Goal: Find specific page/section: Find specific page/section

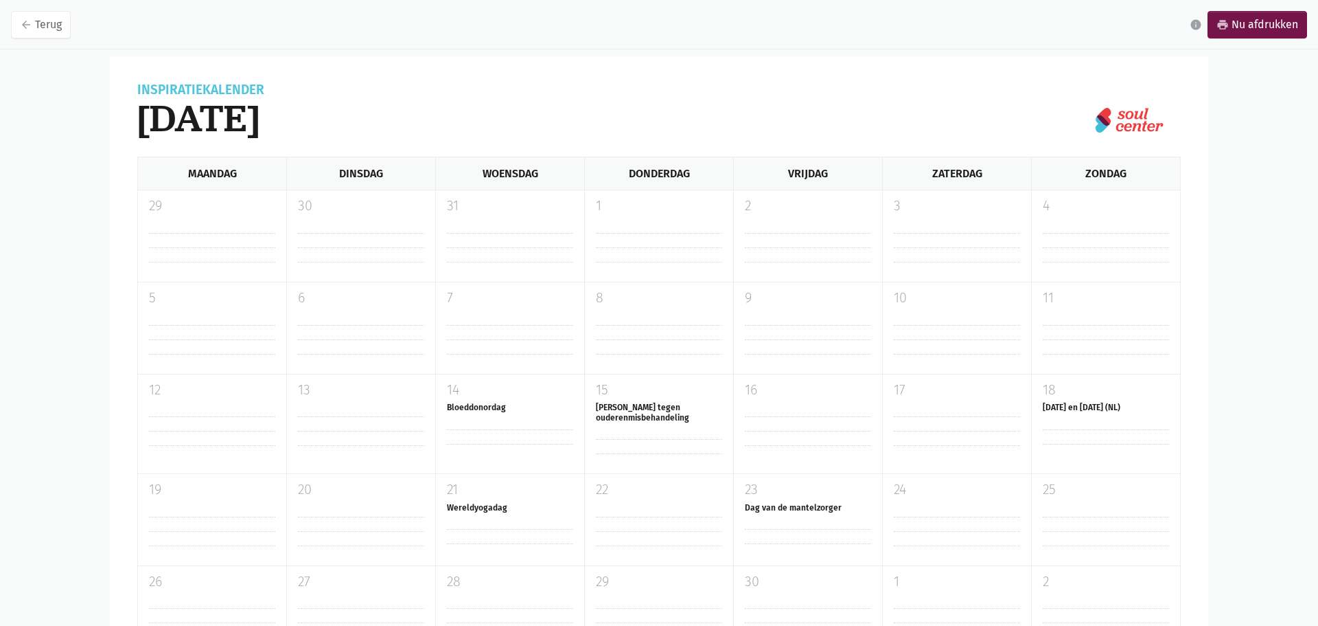
scroll to position [160, 0]
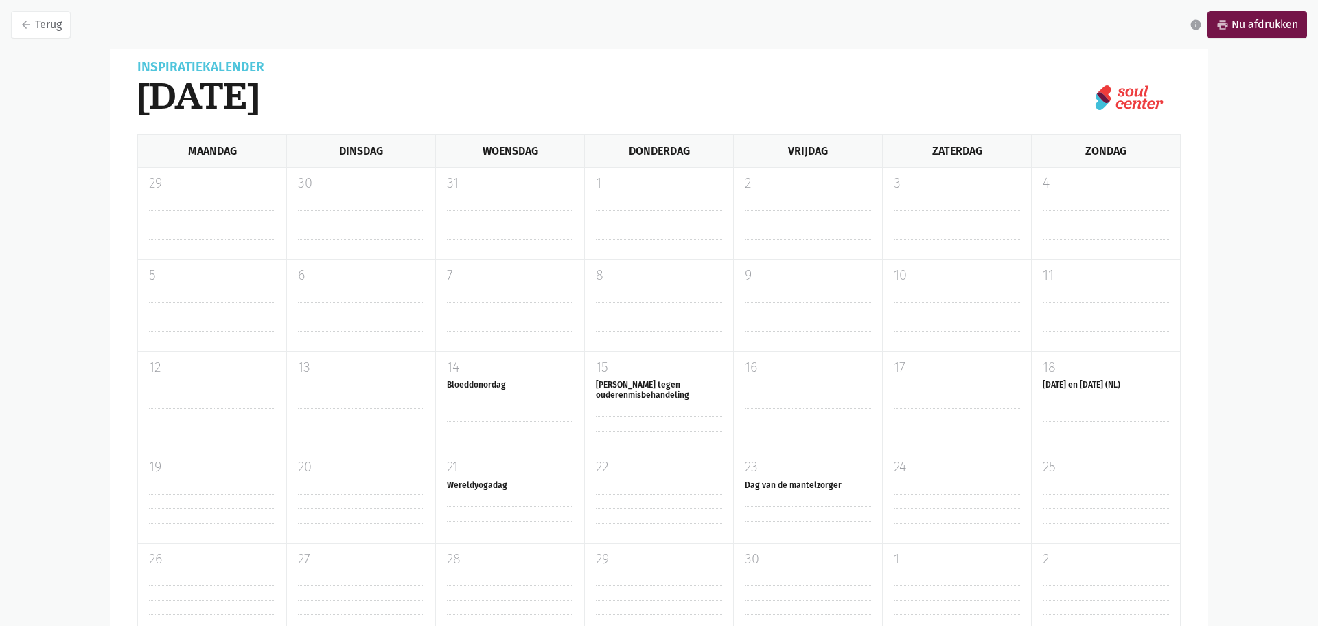
click at [644, 208] on div "1" at bounding box center [658, 213] width 149 height 91
click at [622, 350] on div "8" at bounding box center [658, 305] width 149 height 91
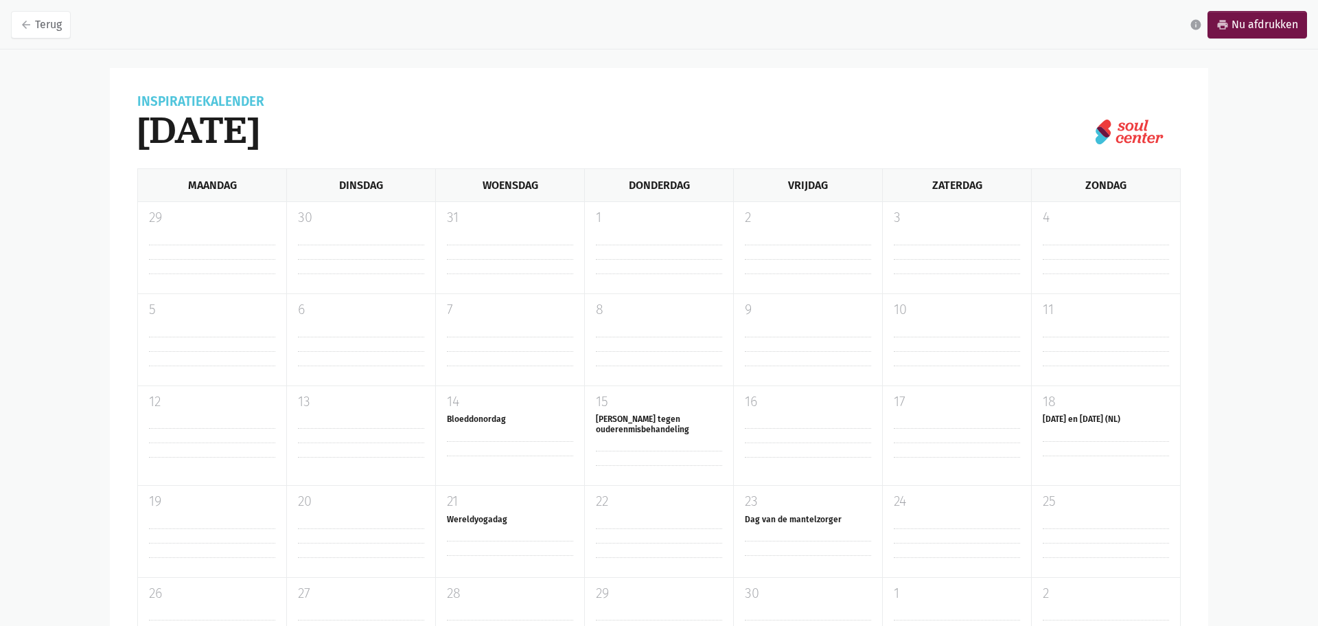
scroll to position [0, 0]
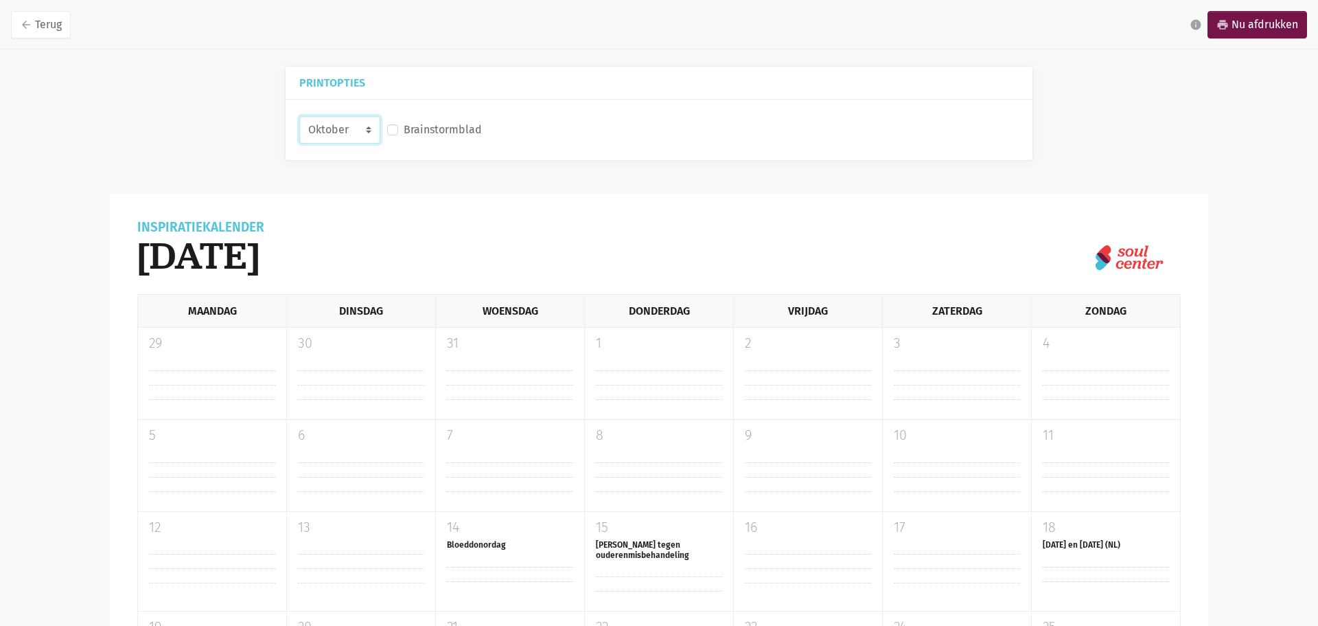
click at [359, 133] on select "Oktober November December Januari 2026" at bounding box center [339, 129] width 81 height 27
select select "1-2026"
click at [299, 116] on select "Oktober November December Januari 2026" at bounding box center [339, 129] width 81 height 27
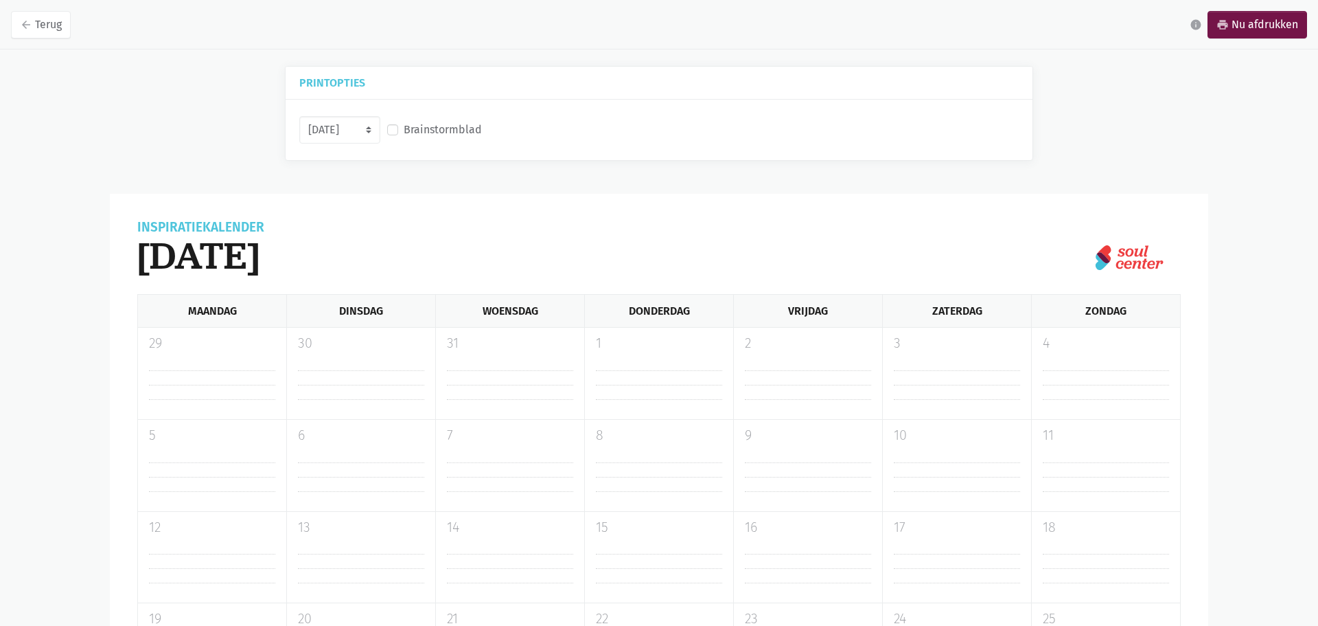
click at [464, 129] on label "Brainstormblad" at bounding box center [443, 130] width 78 height 18
click at [398, 129] on input "Brainstormblad" at bounding box center [392, 128] width 11 height 14
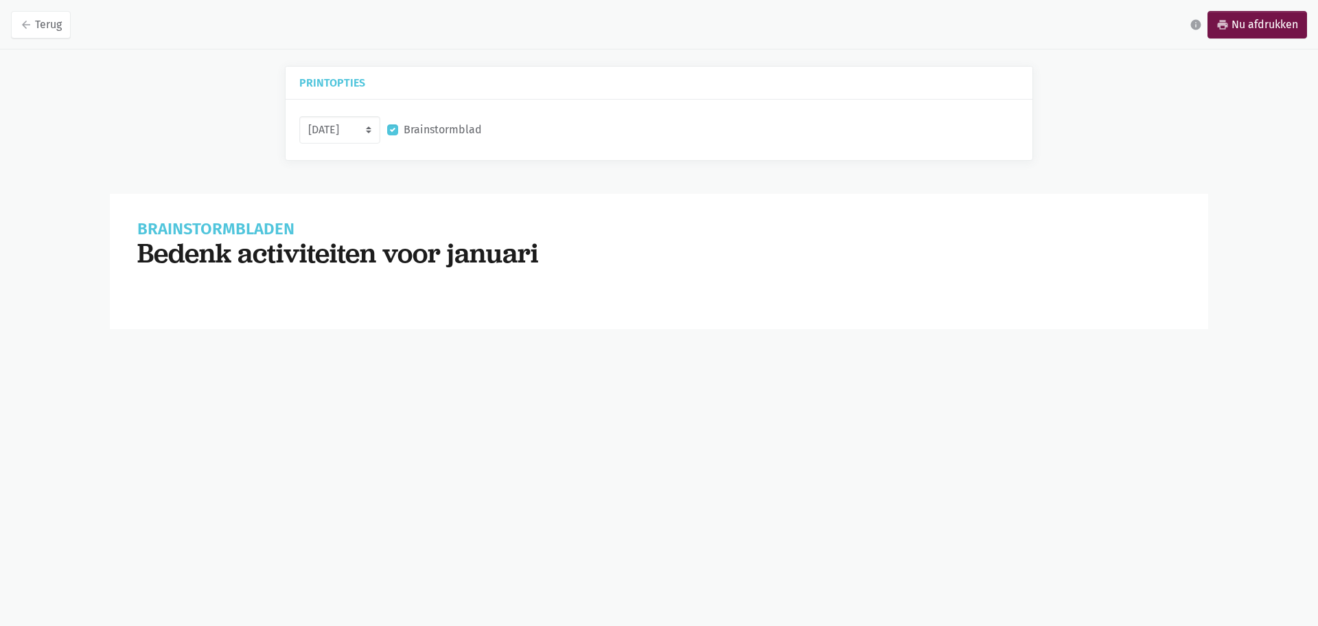
click at [464, 129] on label "Brainstormblad" at bounding box center [443, 130] width 78 height 18
click at [398, 129] on input "Brainstormblad" at bounding box center [392, 128] width 11 height 14
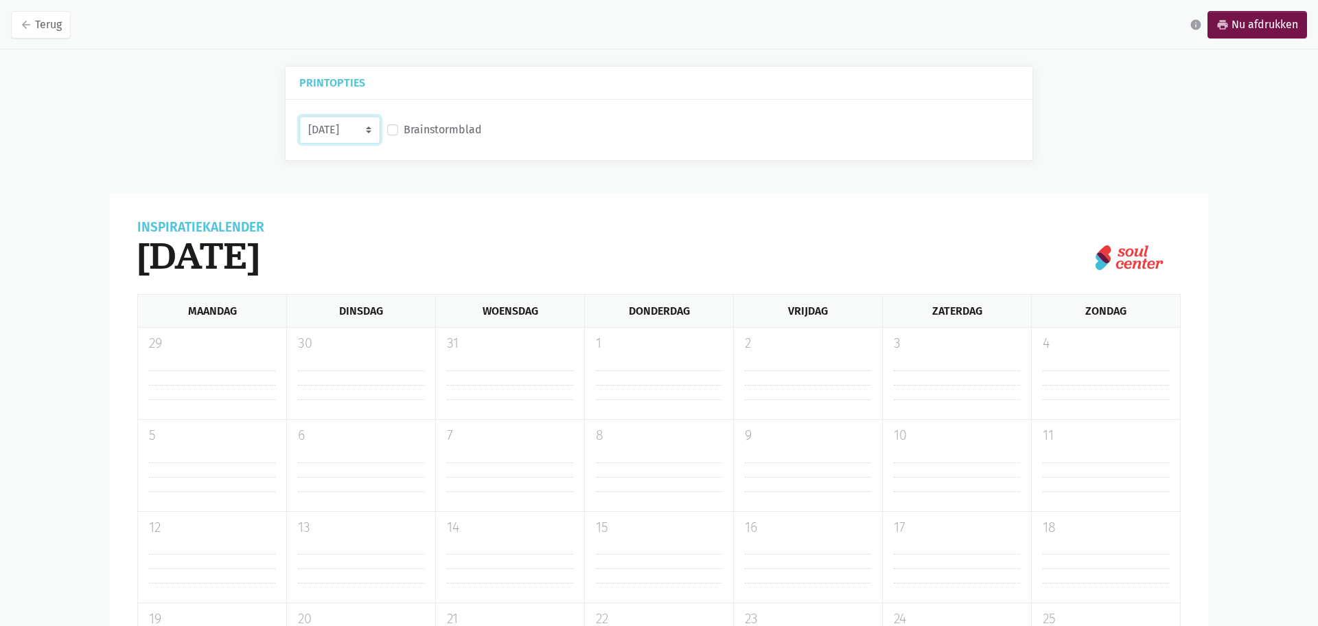
click at [350, 126] on select "Oktober November December Januari 2026" at bounding box center [339, 129] width 81 height 27
click at [501, 98] on div "Printopties" at bounding box center [659, 83] width 747 height 33
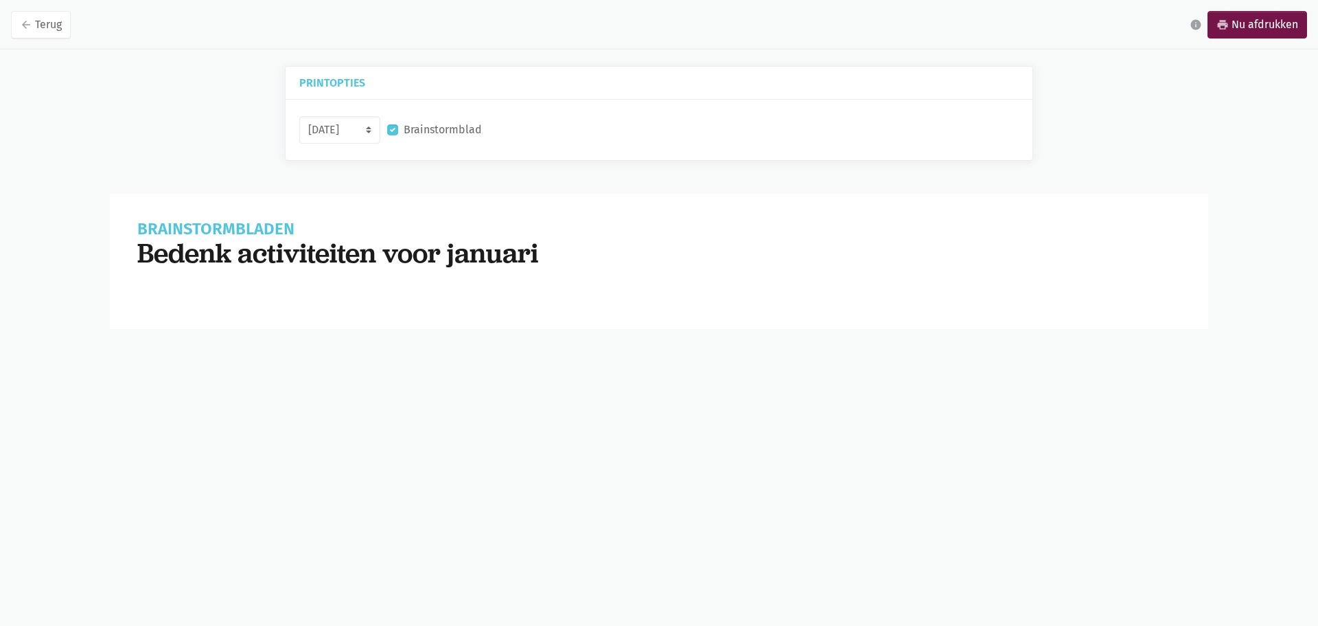
checkbox input "false"
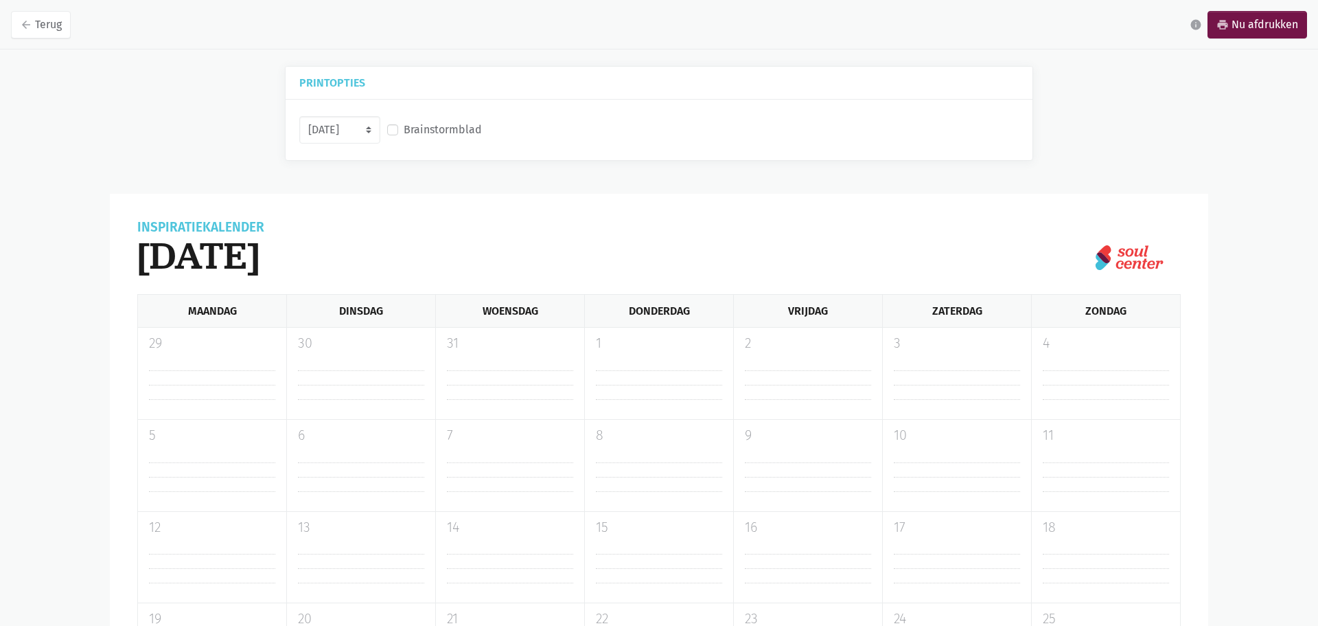
select select "10-2025"
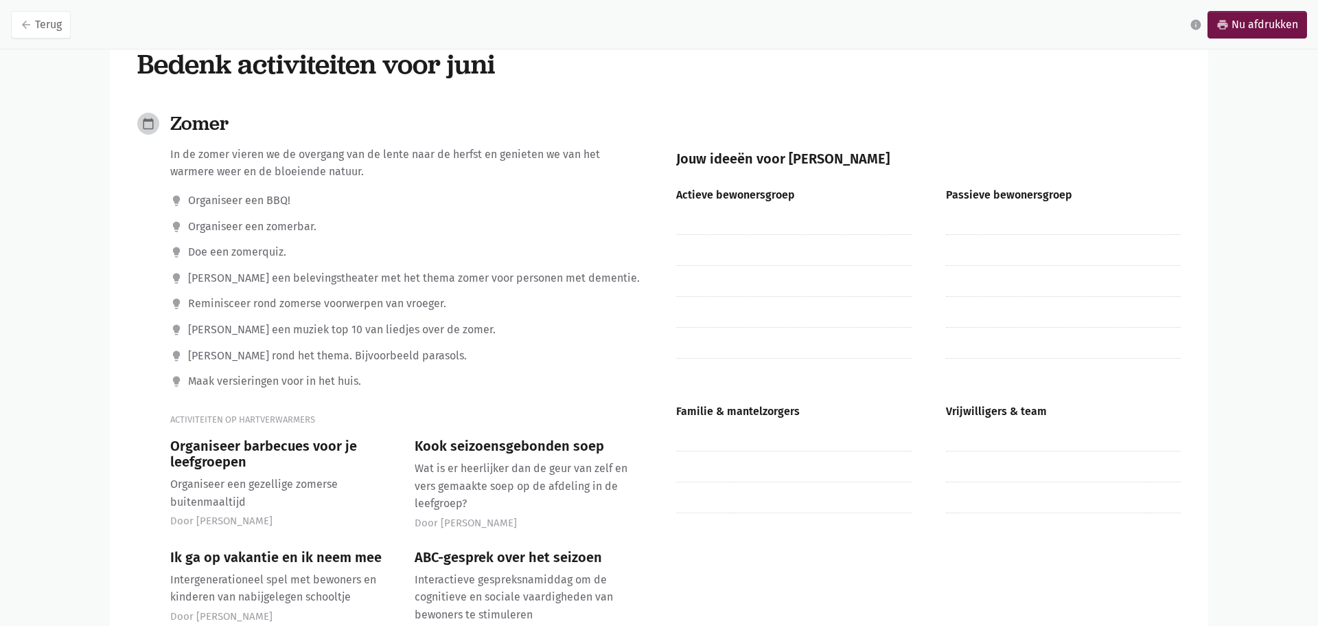
scroll to position [502, 0]
